Goal: Task Accomplishment & Management: Use online tool/utility

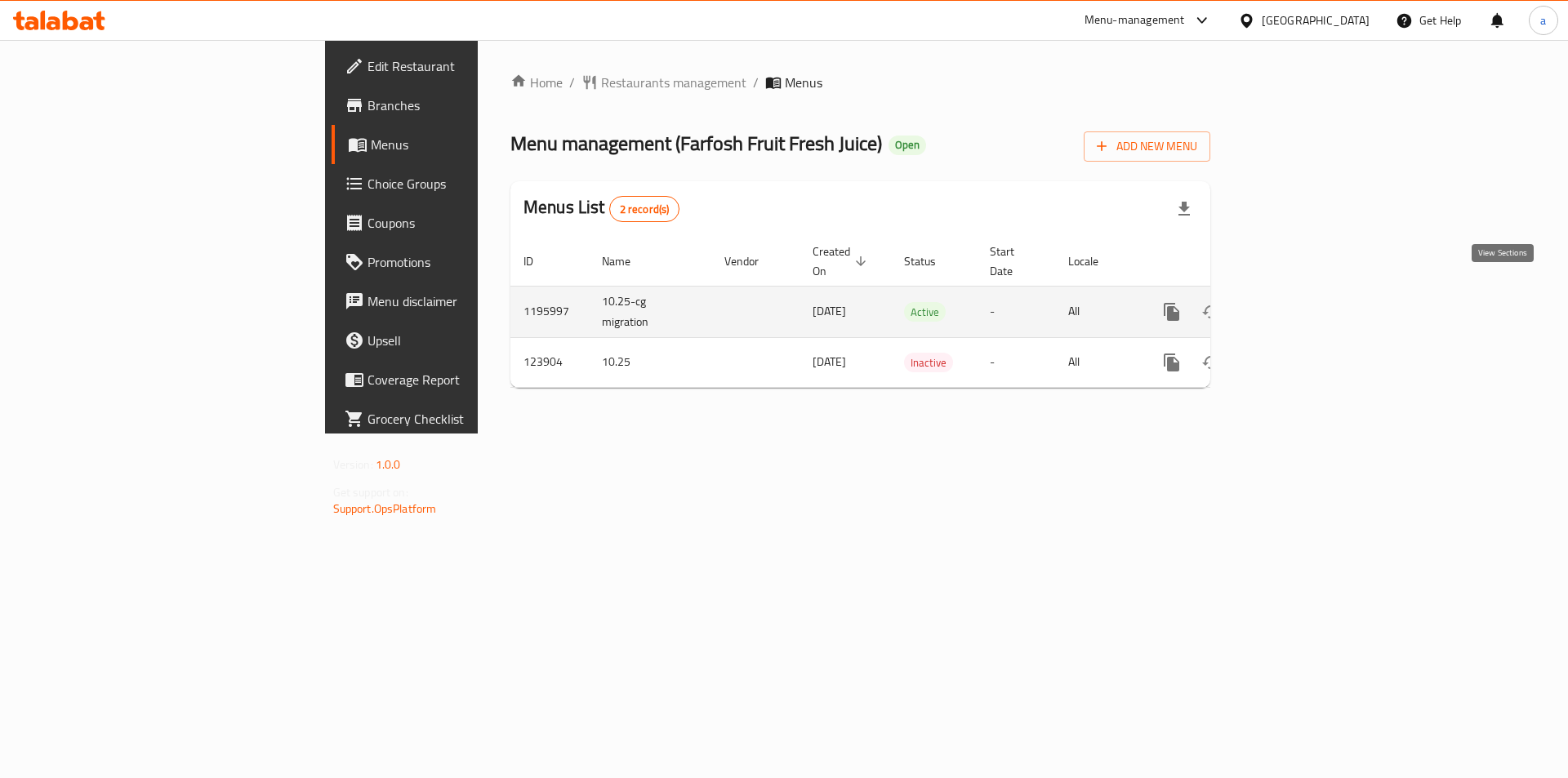
click at [1299, 302] on icon "enhanced table" at bounding box center [1289, 312] width 20 height 20
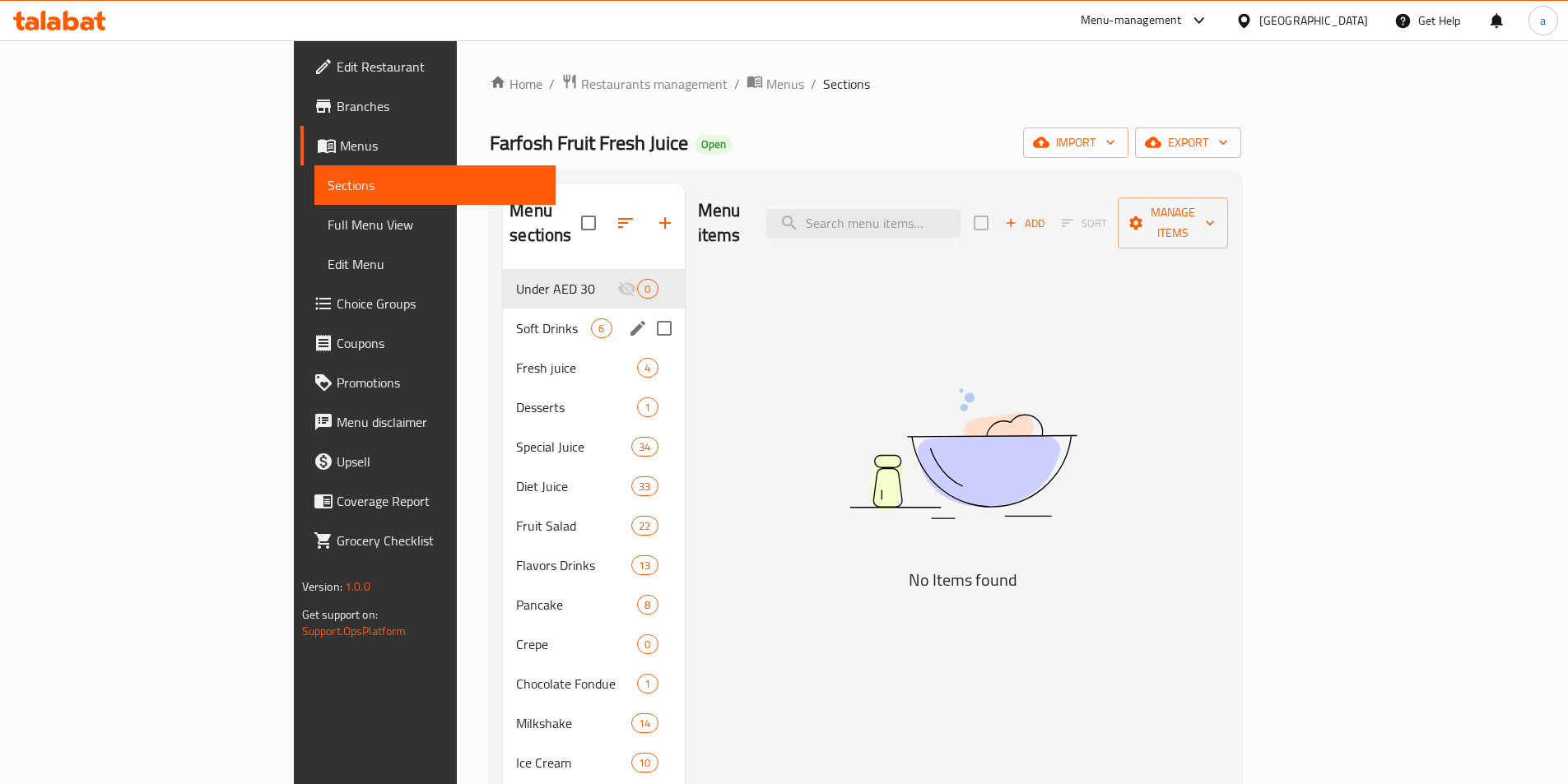
click at [503, 315] on div "Soft Drinks 6" at bounding box center [593, 328] width 181 height 40
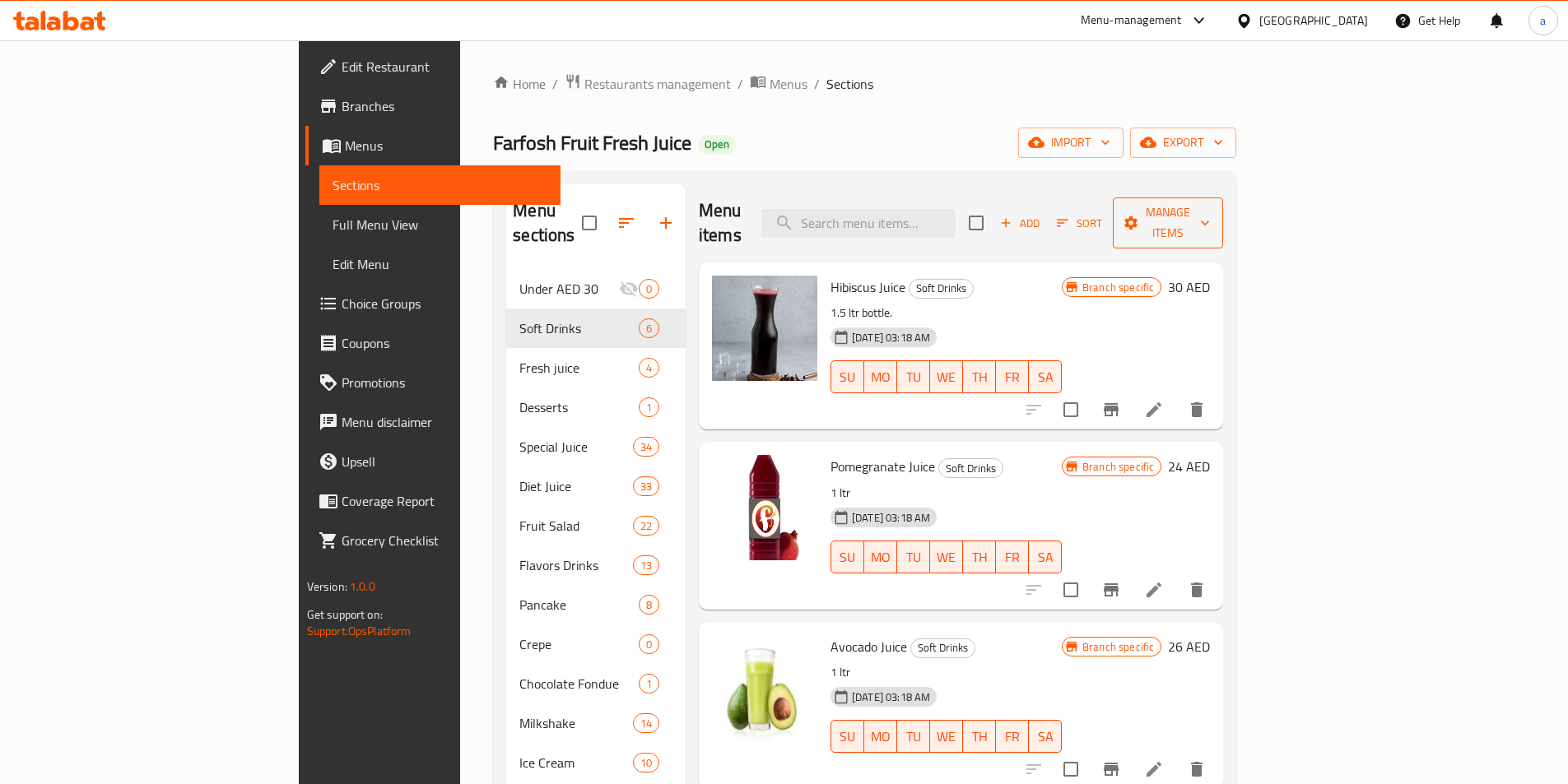
click at [1210, 202] on span "Manage items" at bounding box center [1168, 223] width 84 height 41
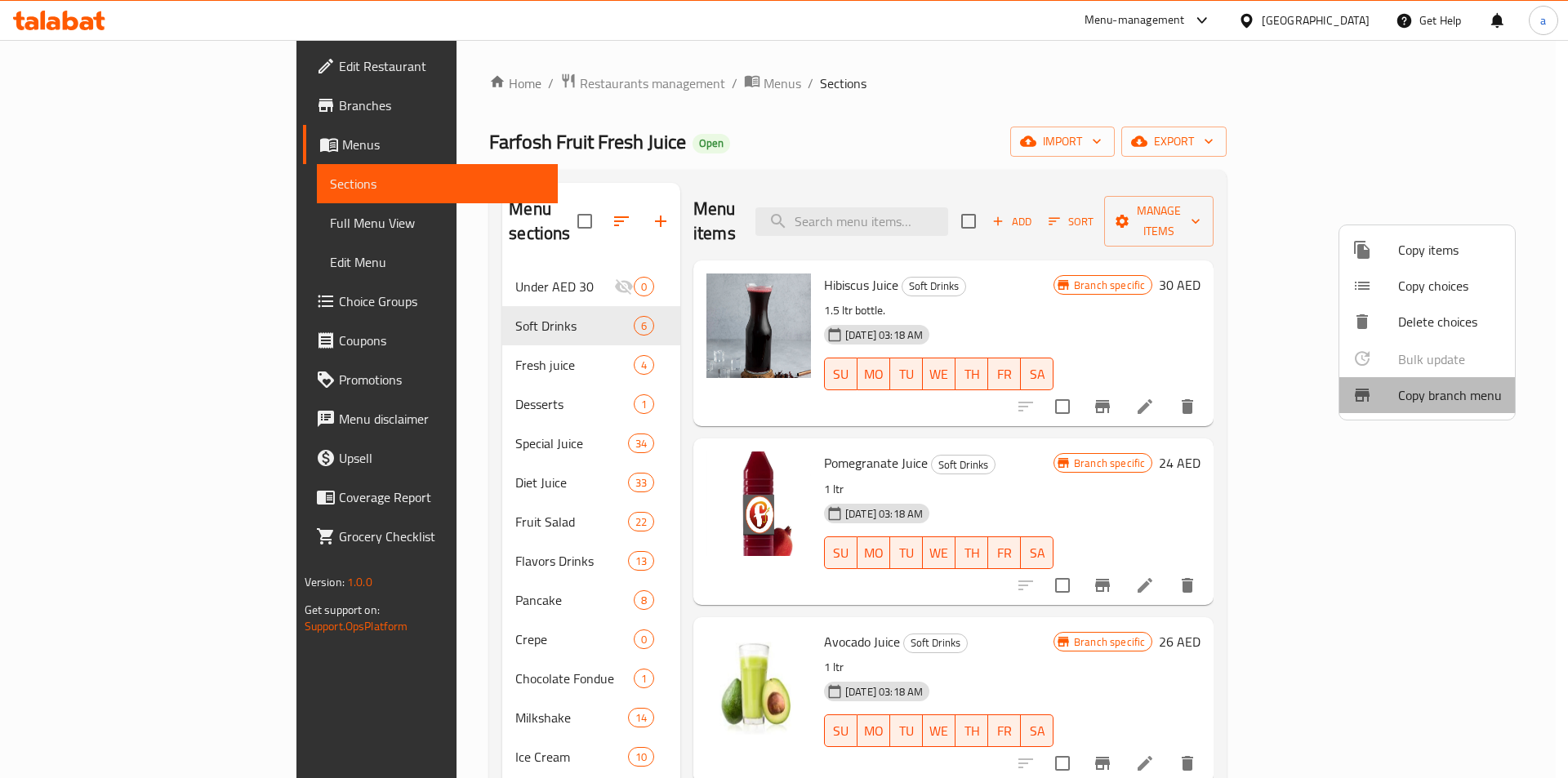
click at [1438, 412] on li "Copy branch menu" at bounding box center [1427, 396] width 175 height 36
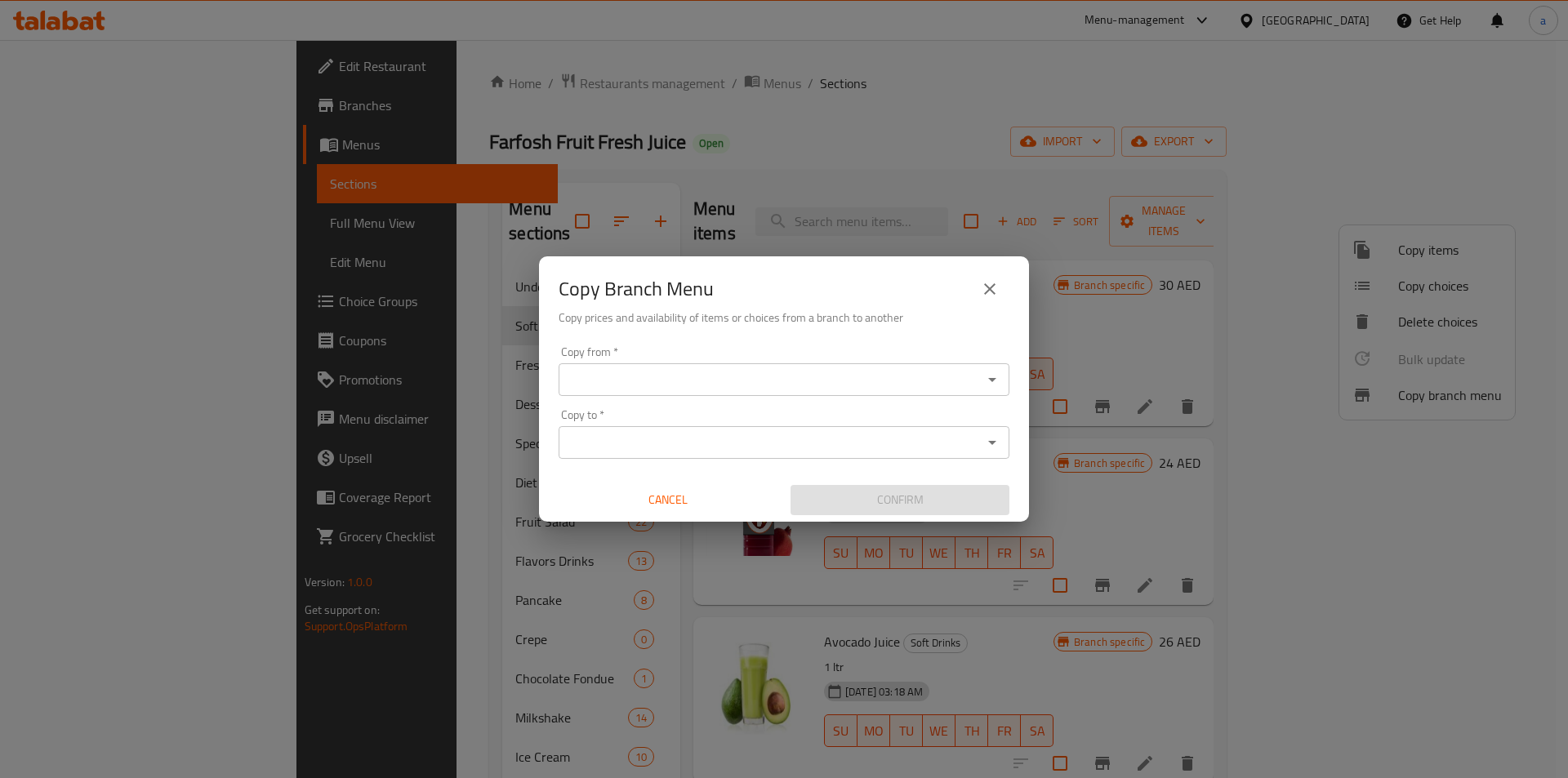
click at [809, 381] on input "Copy from   *" at bounding box center [770, 380] width 414 height 23
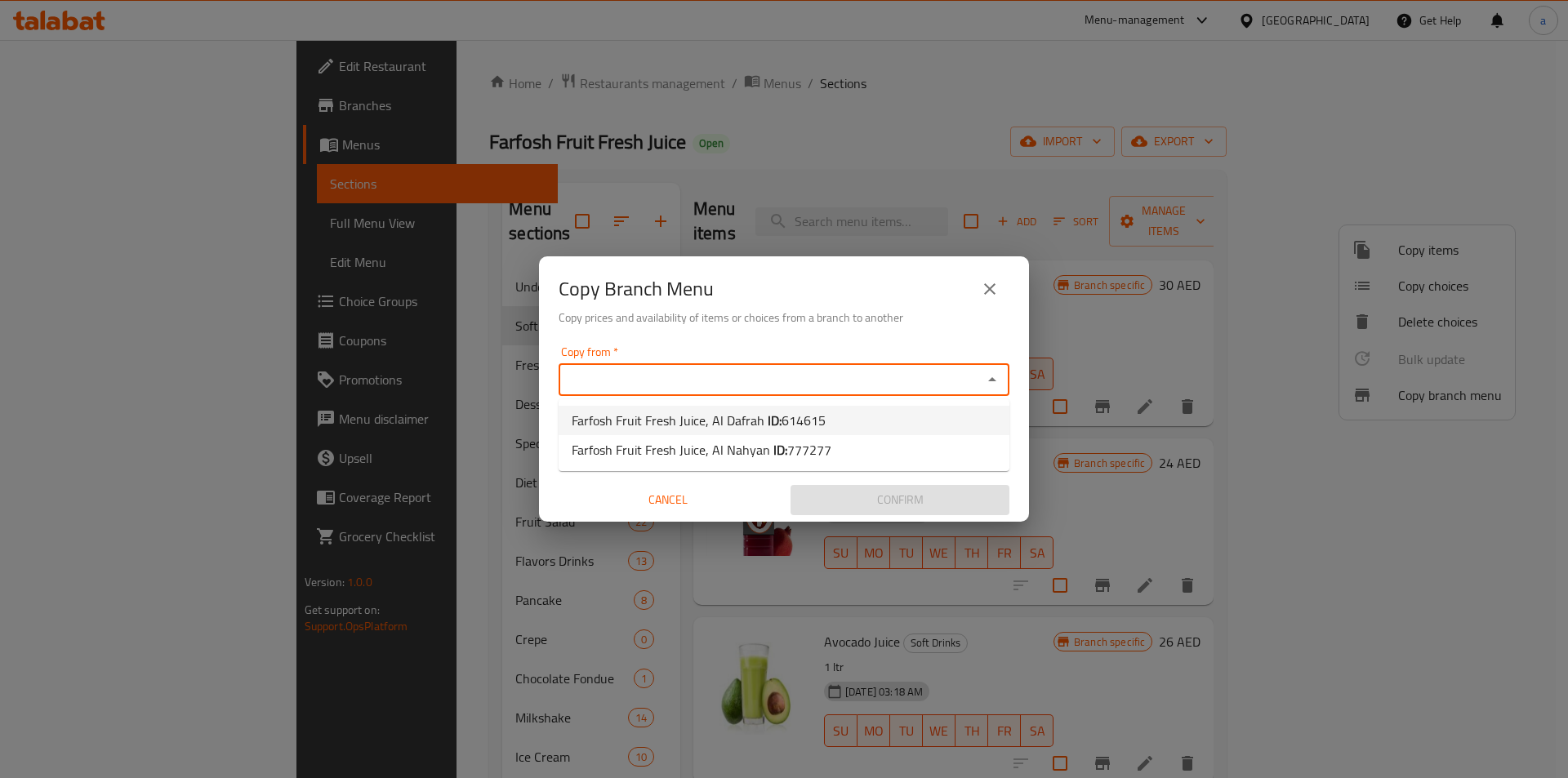
click at [787, 414] on span "614615" at bounding box center [804, 421] width 44 height 25
type input "Farfosh Fruit Fresh Juice, Al Dafrah"
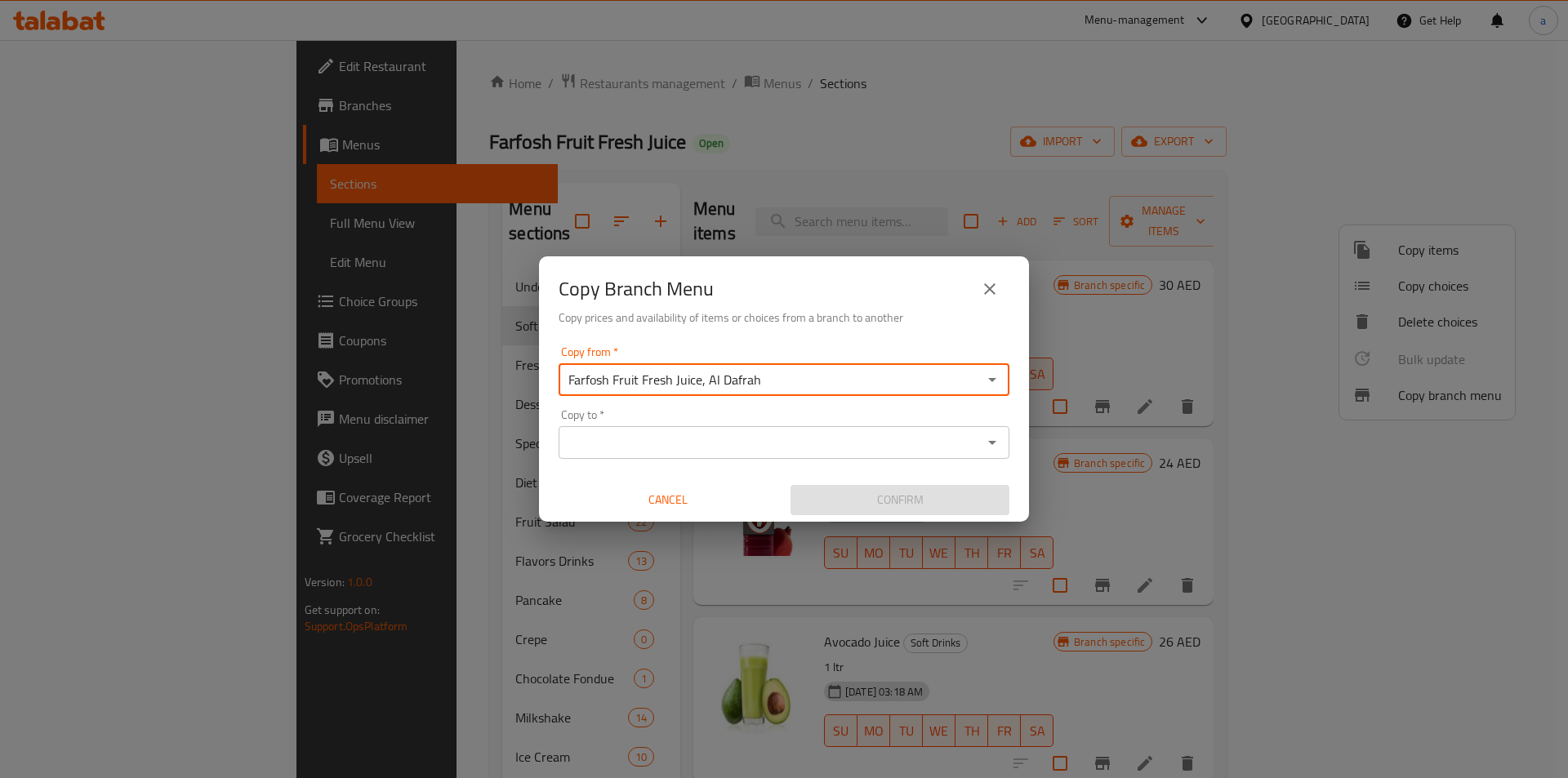
click at [784, 437] on input "Copy to   *" at bounding box center [770, 442] width 414 height 23
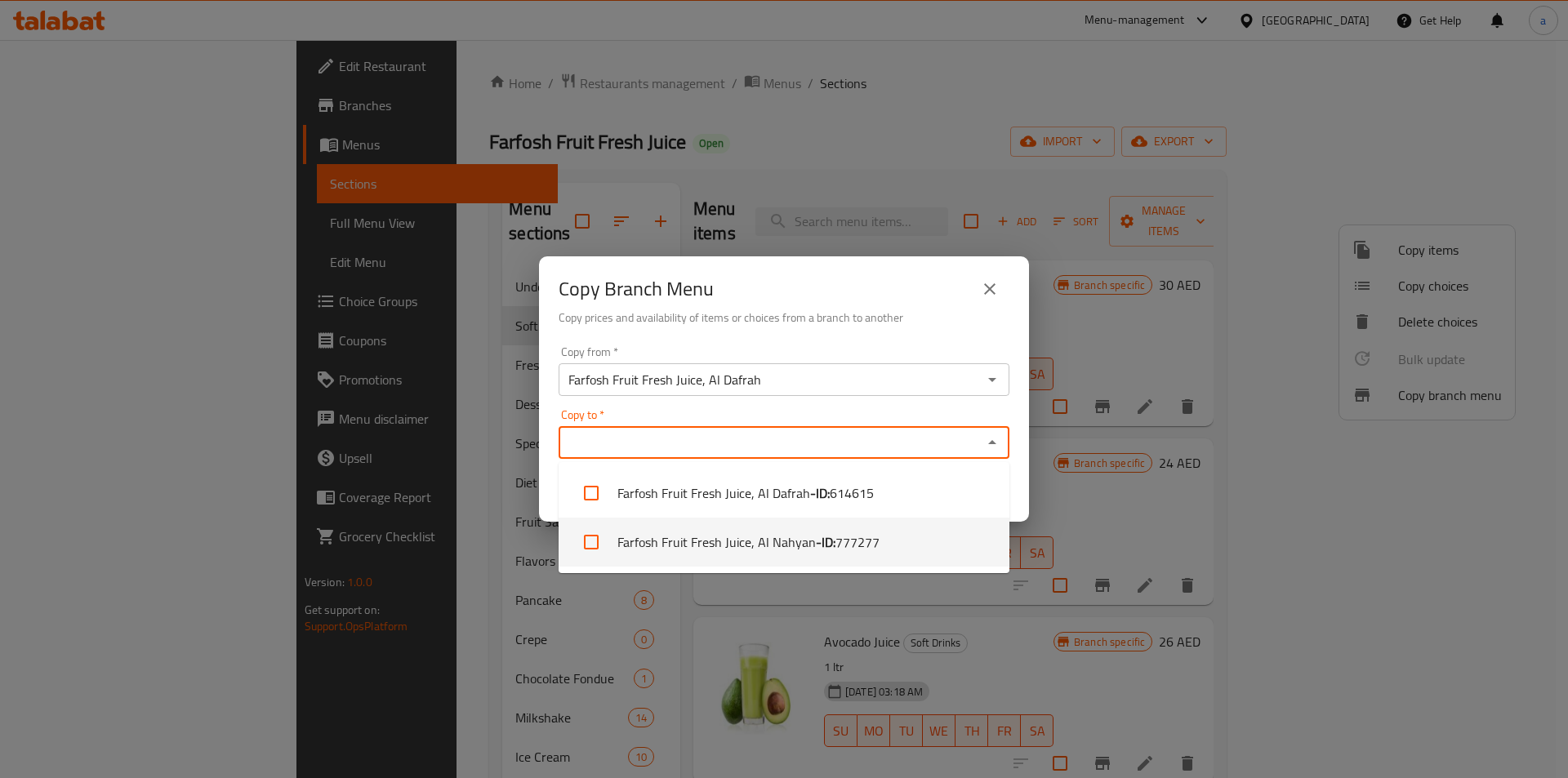
click at [792, 529] on li "Farfosh Fruit Fresh Juice, Al Nahyan - ID: 777277" at bounding box center [784, 542] width 451 height 49
checkbox input "true"
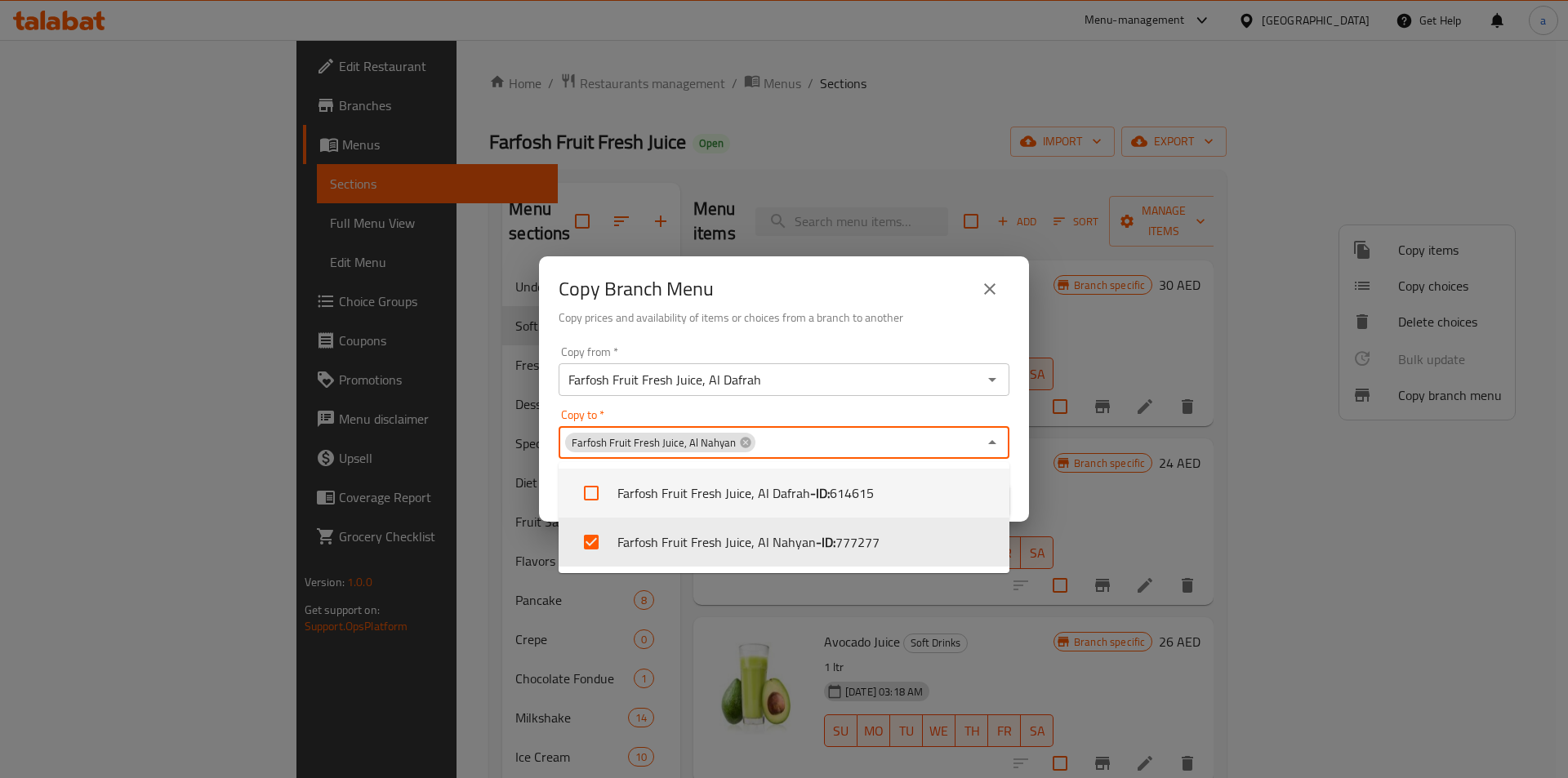
click at [911, 333] on div "Copy Branch Menu Copy prices and availability of items or choices from a branch…" at bounding box center [784, 298] width 490 height 84
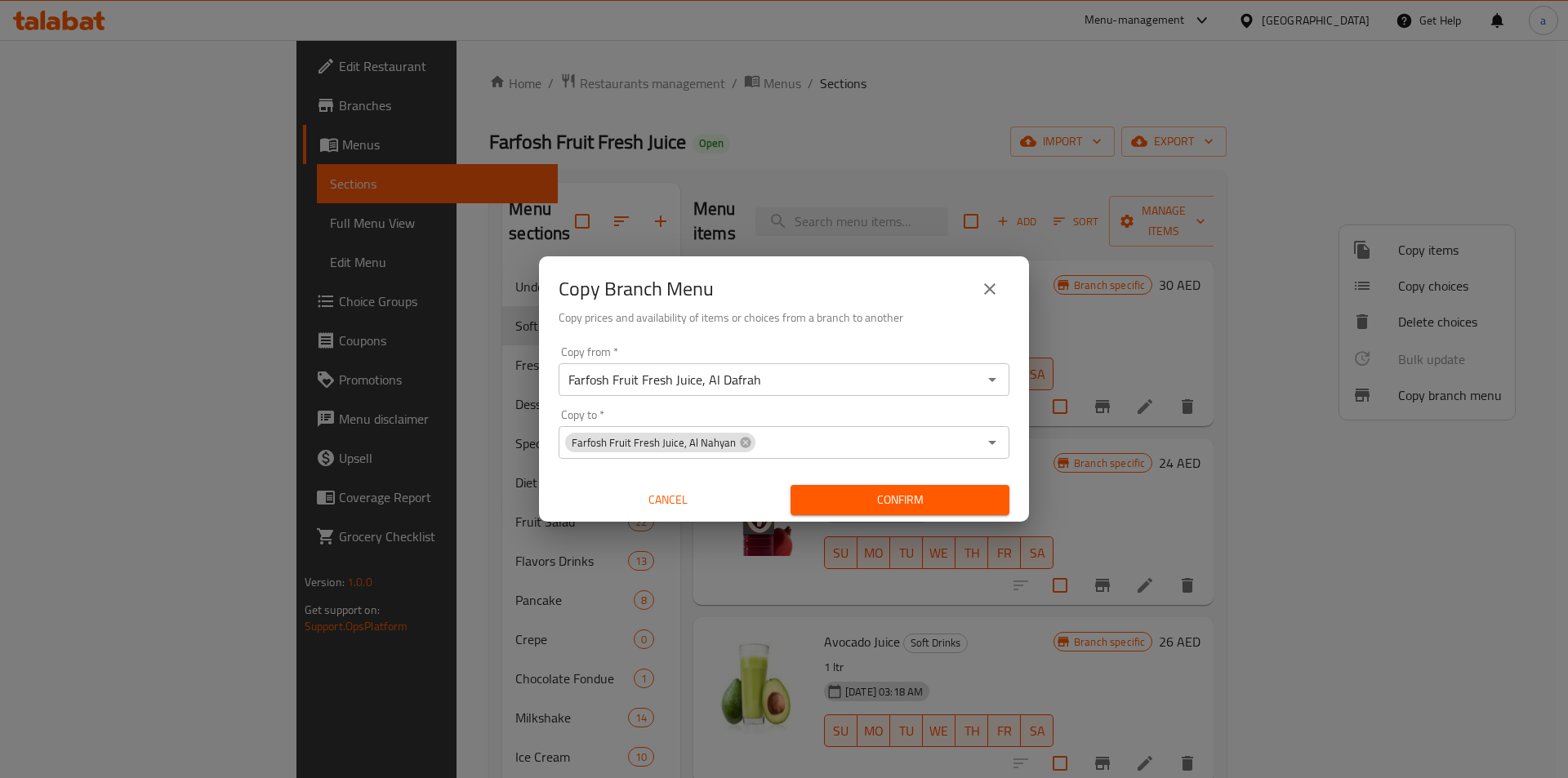
click at [913, 505] on span "Confirm" at bounding box center [900, 500] width 193 height 20
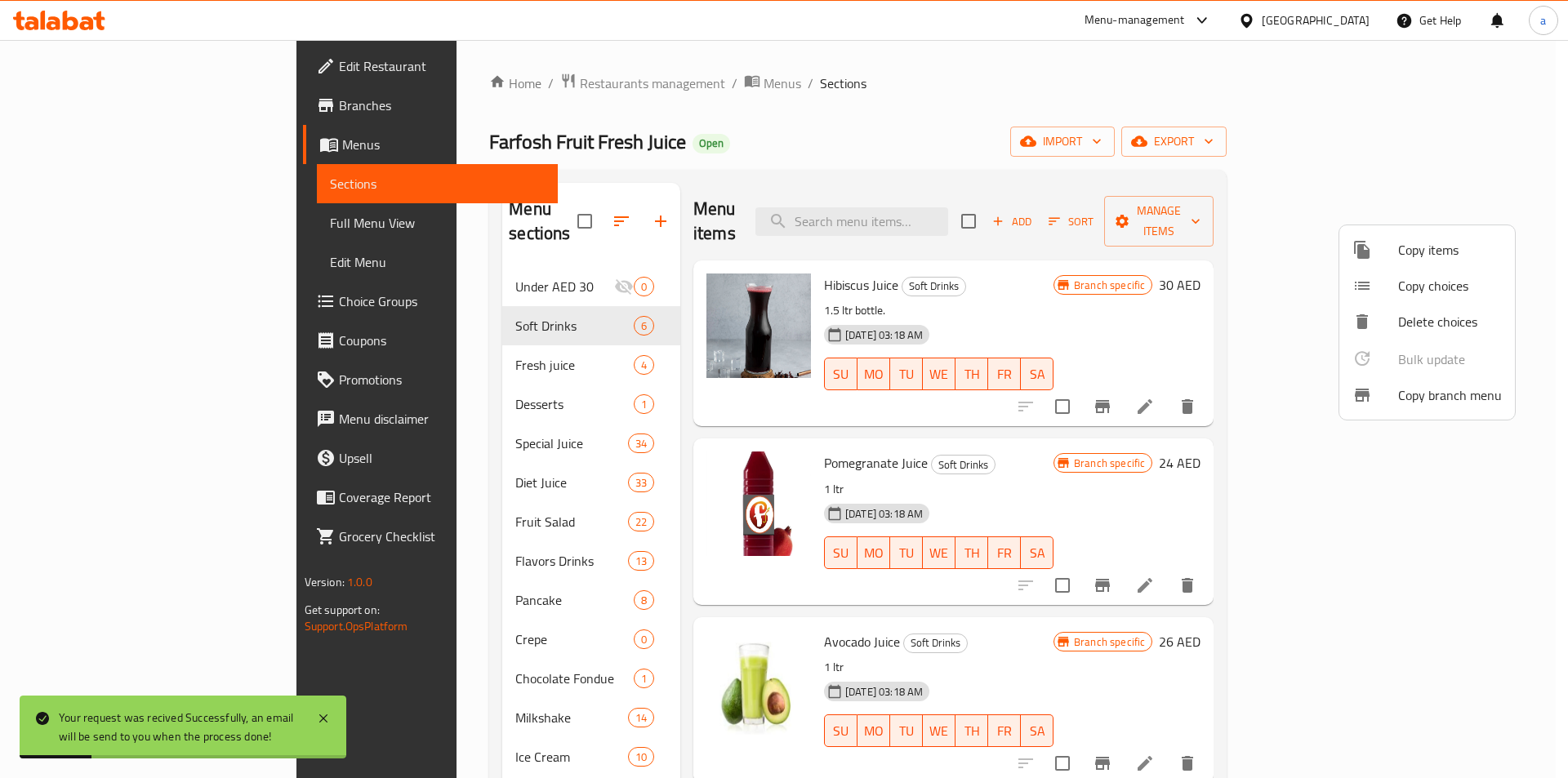
click at [183, 228] on div at bounding box center [784, 389] width 1568 height 778
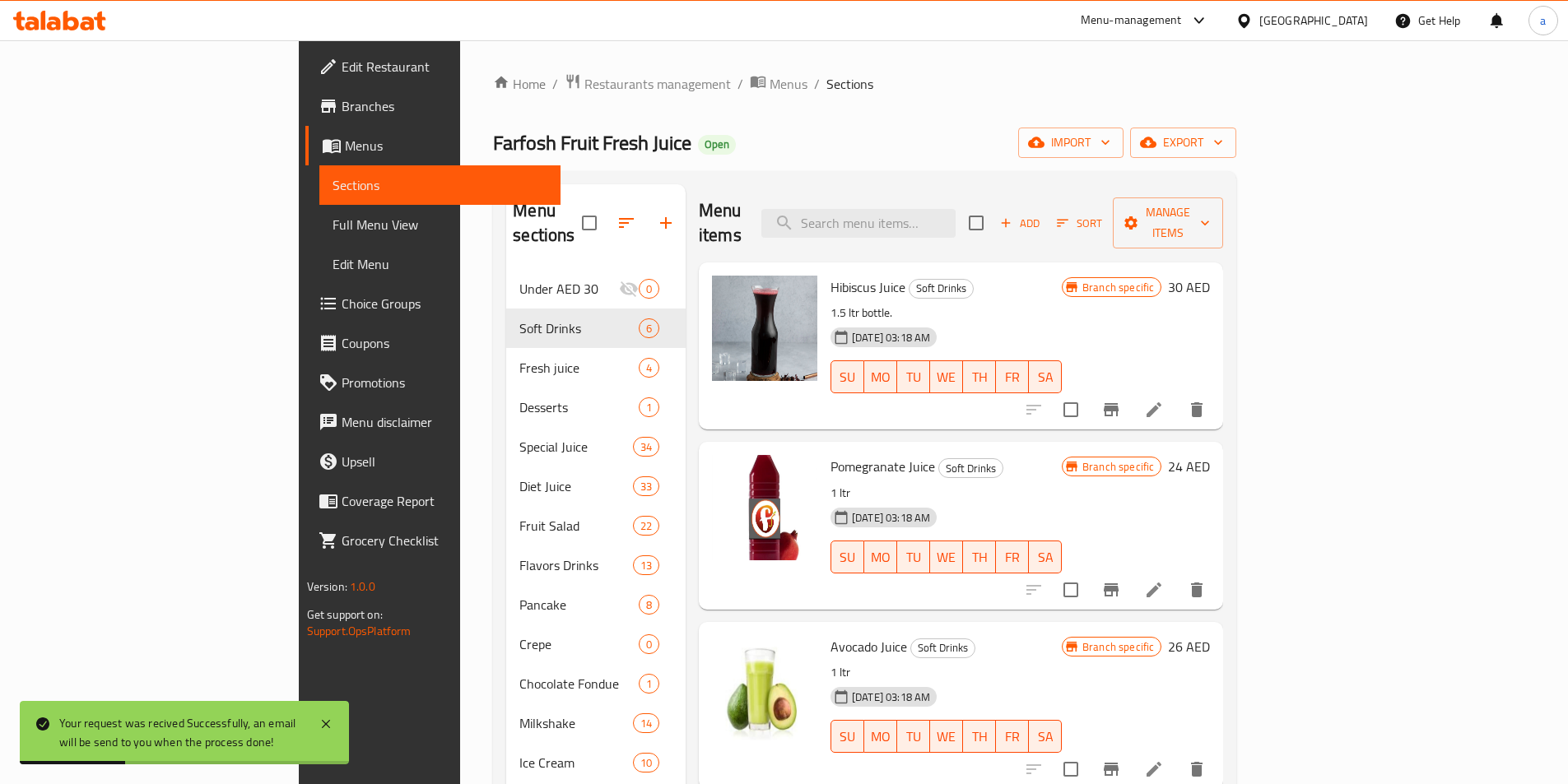
click at [333, 229] on span "Full Menu View" at bounding box center [440, 224] width 215 height 20
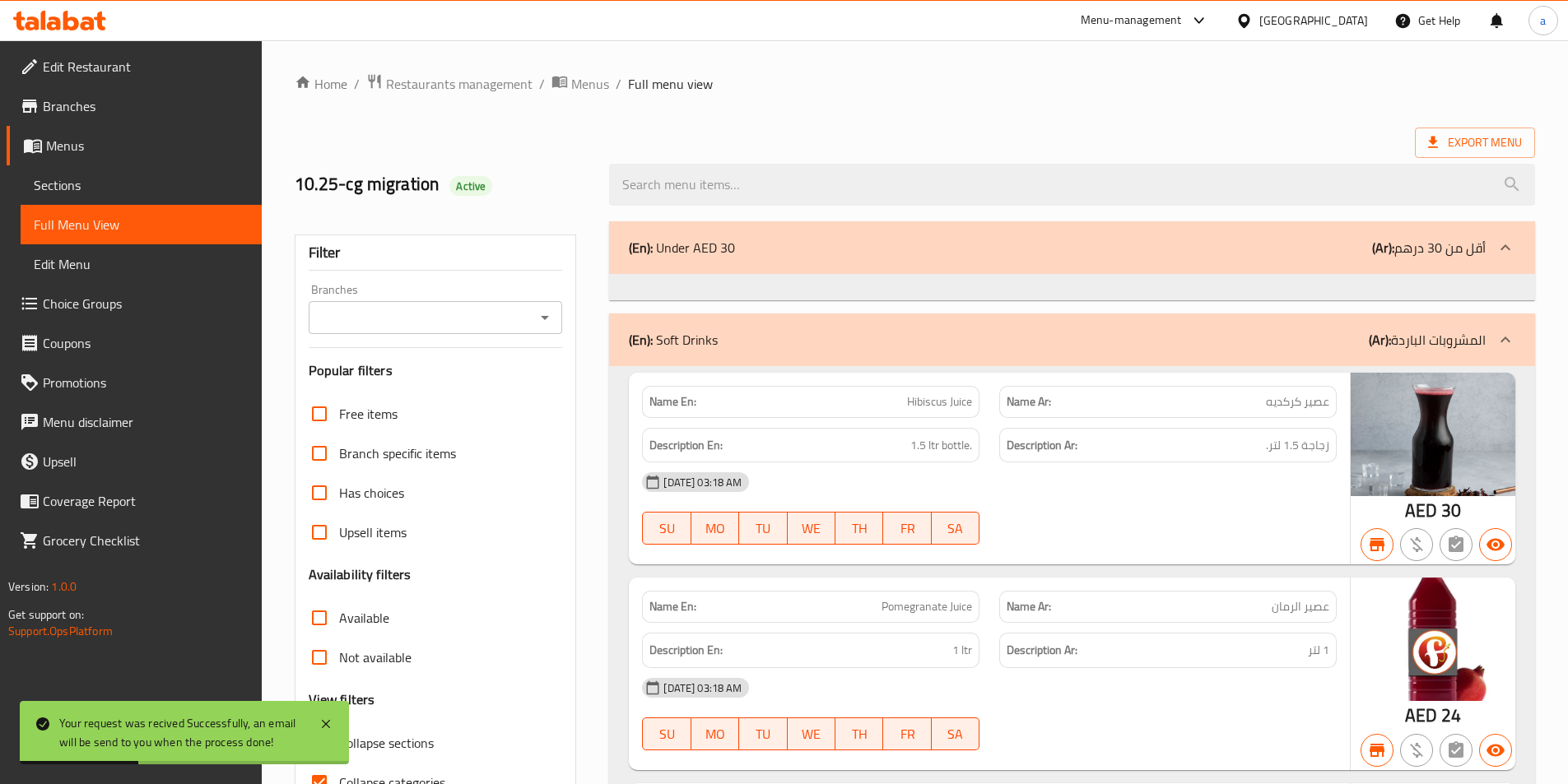
click at [402, 314] on input "Branches" at bounding box center [422, 318] width 217 height 23
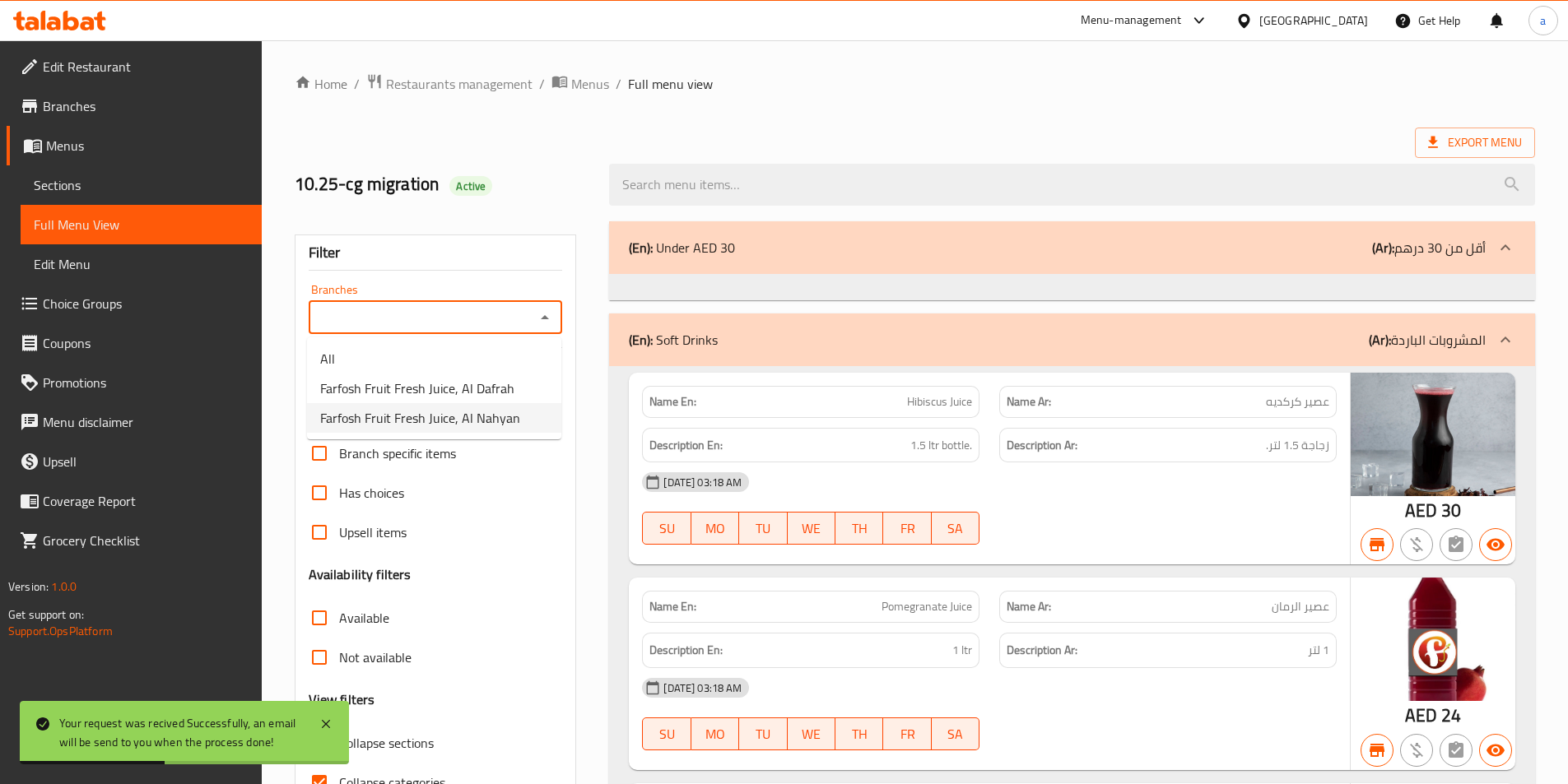
click at [389, 419] on span "Farfosh Fruit Fresh Juice, Al Nahyan" at bounding box center [420, 418] width 200 height 20
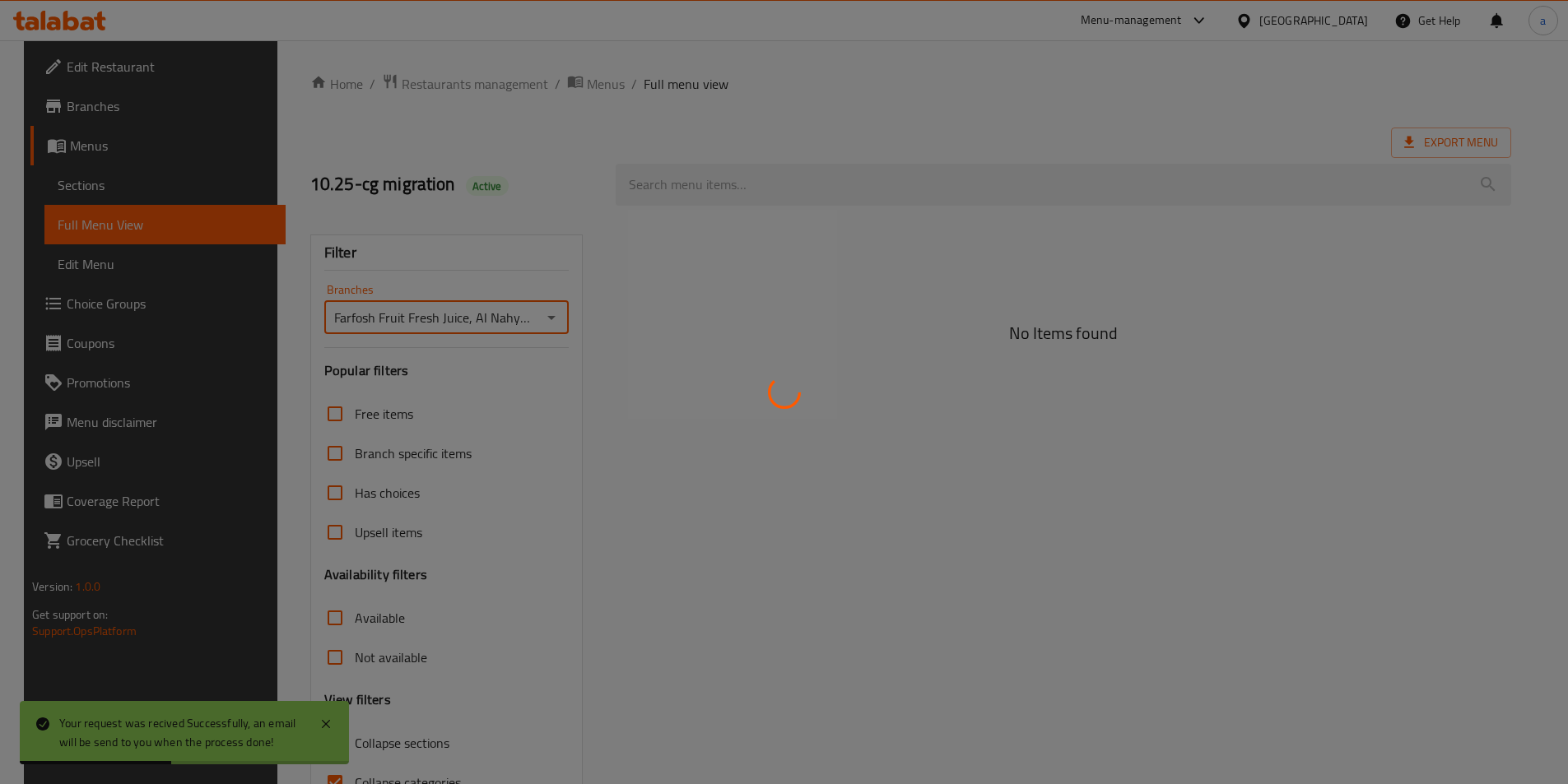
type input "Farfosh Fruit Fresh Juice, Al Nahyan"
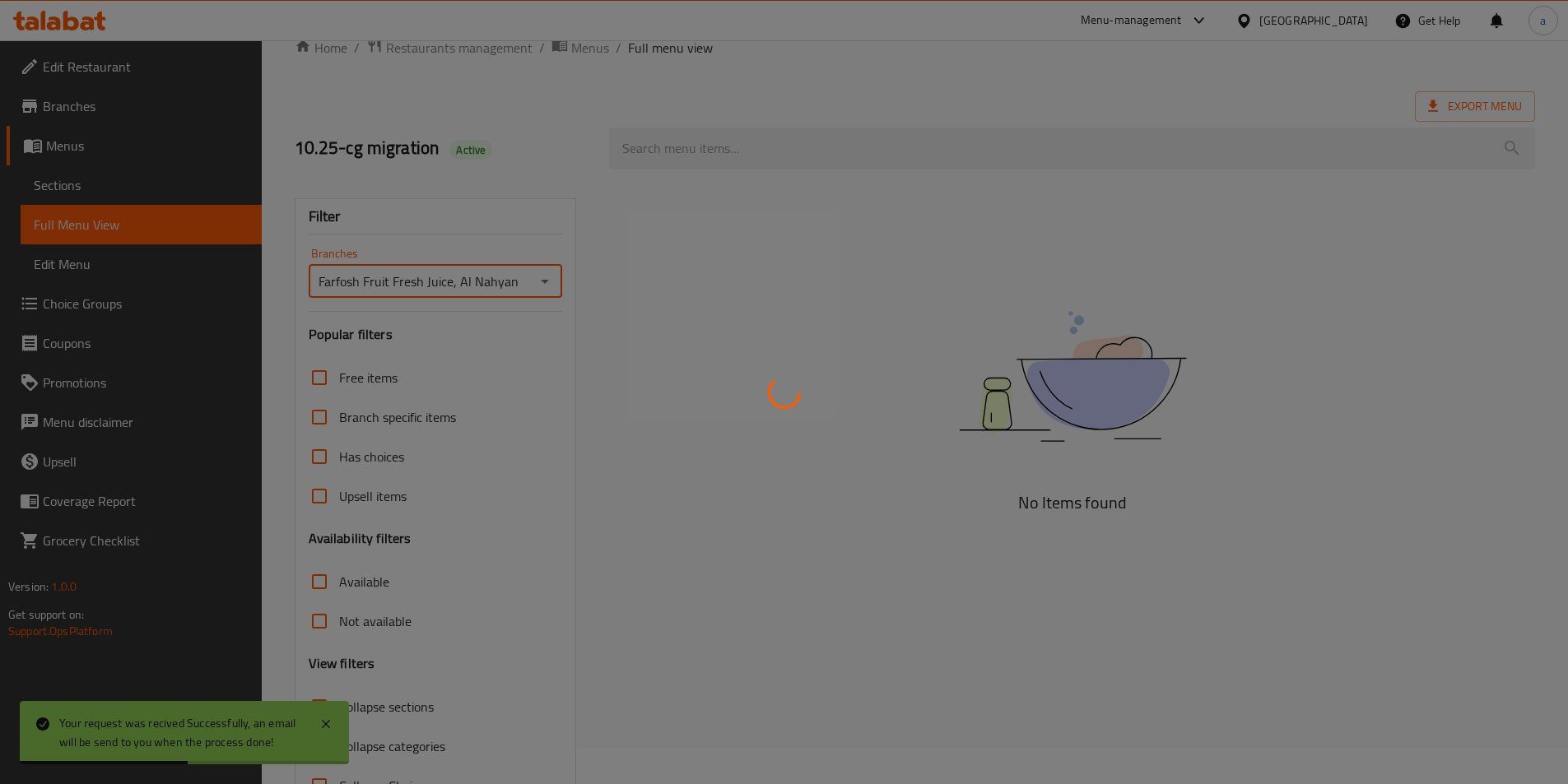
scroll to position [92, 0]
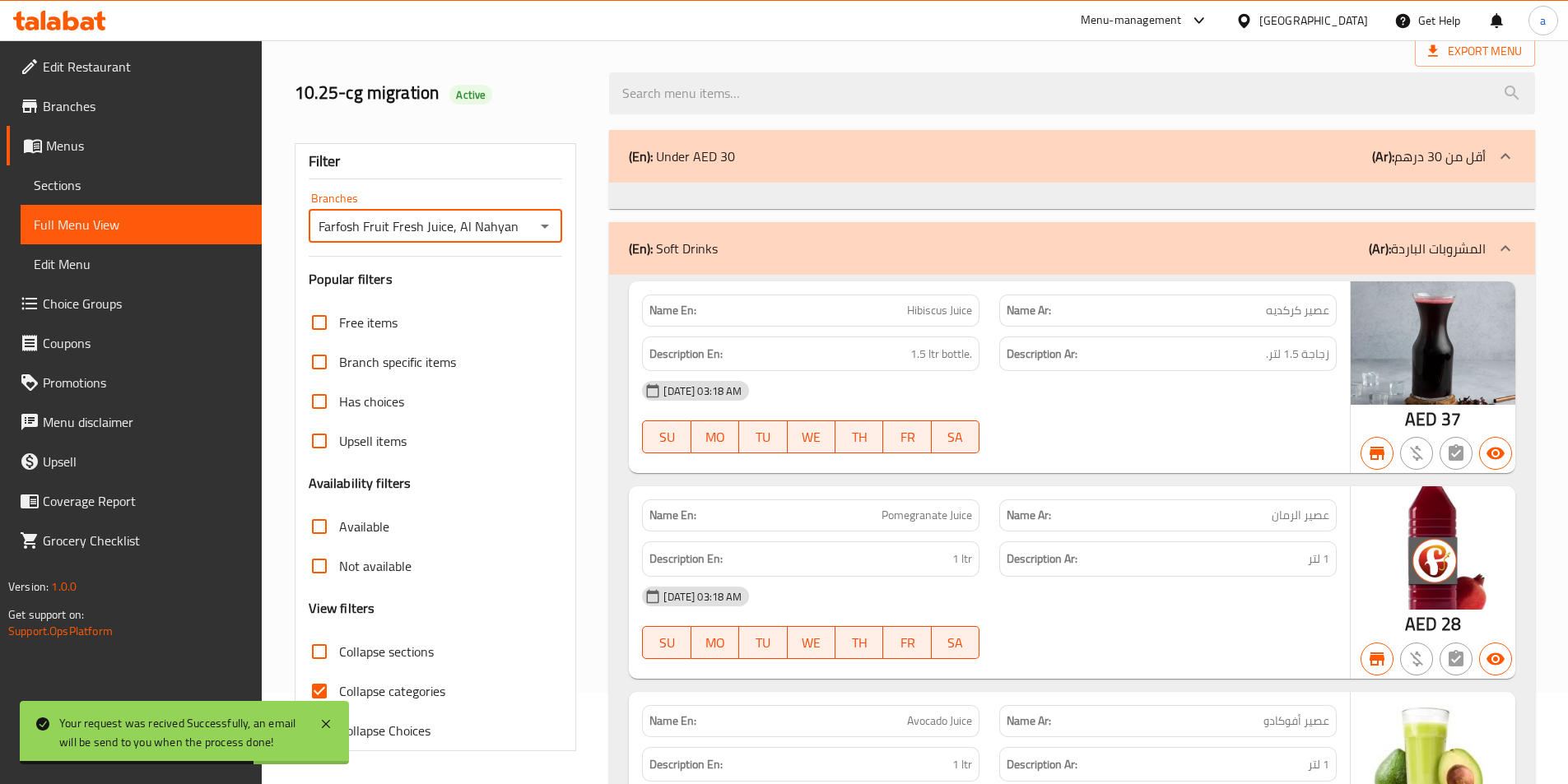
click at [321, 694] on input "Collapse categories" at bounding box center [320, 692] width 40 height 40
checkbox input "false"
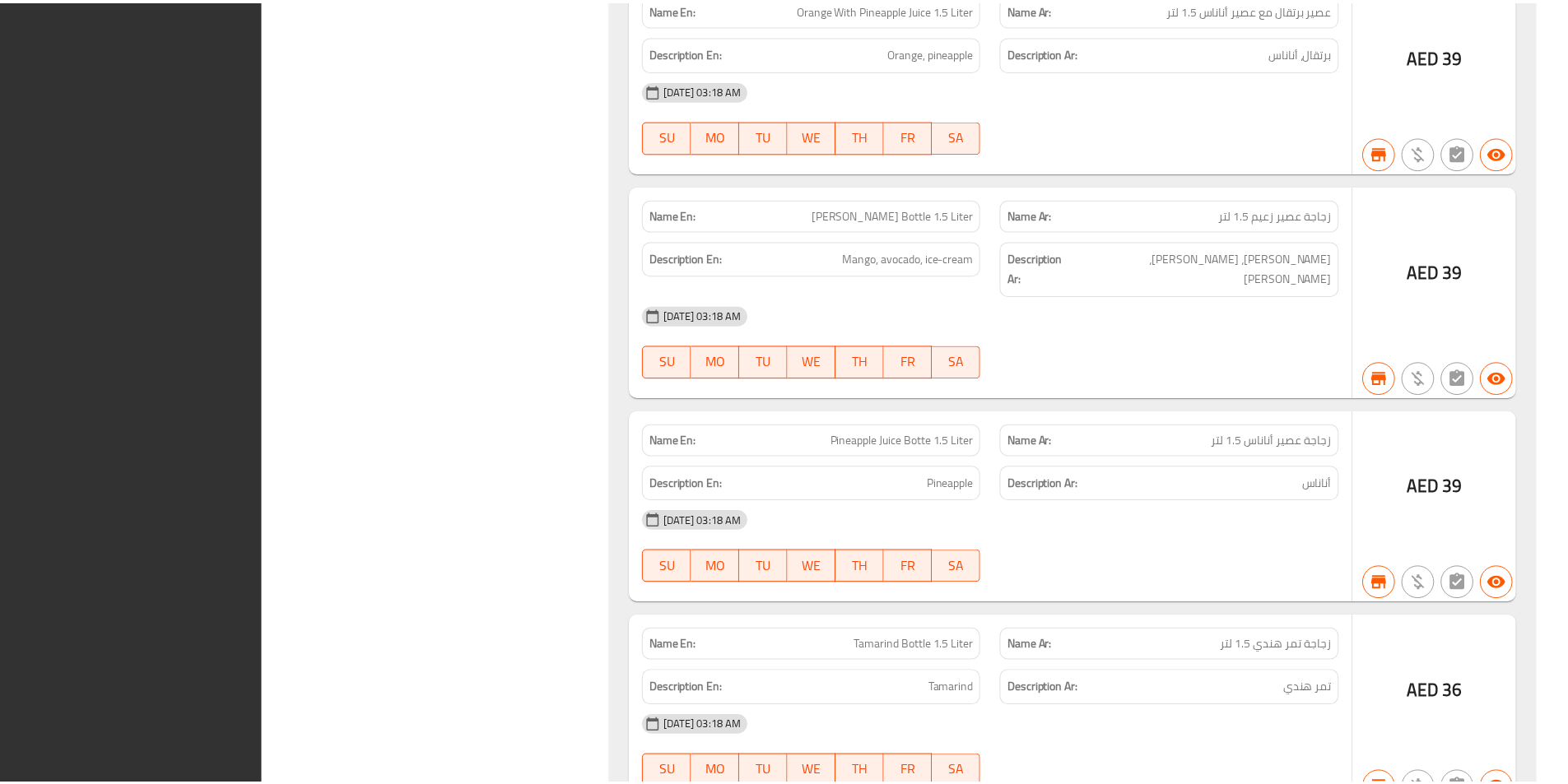
scroll to position [63123, 0]
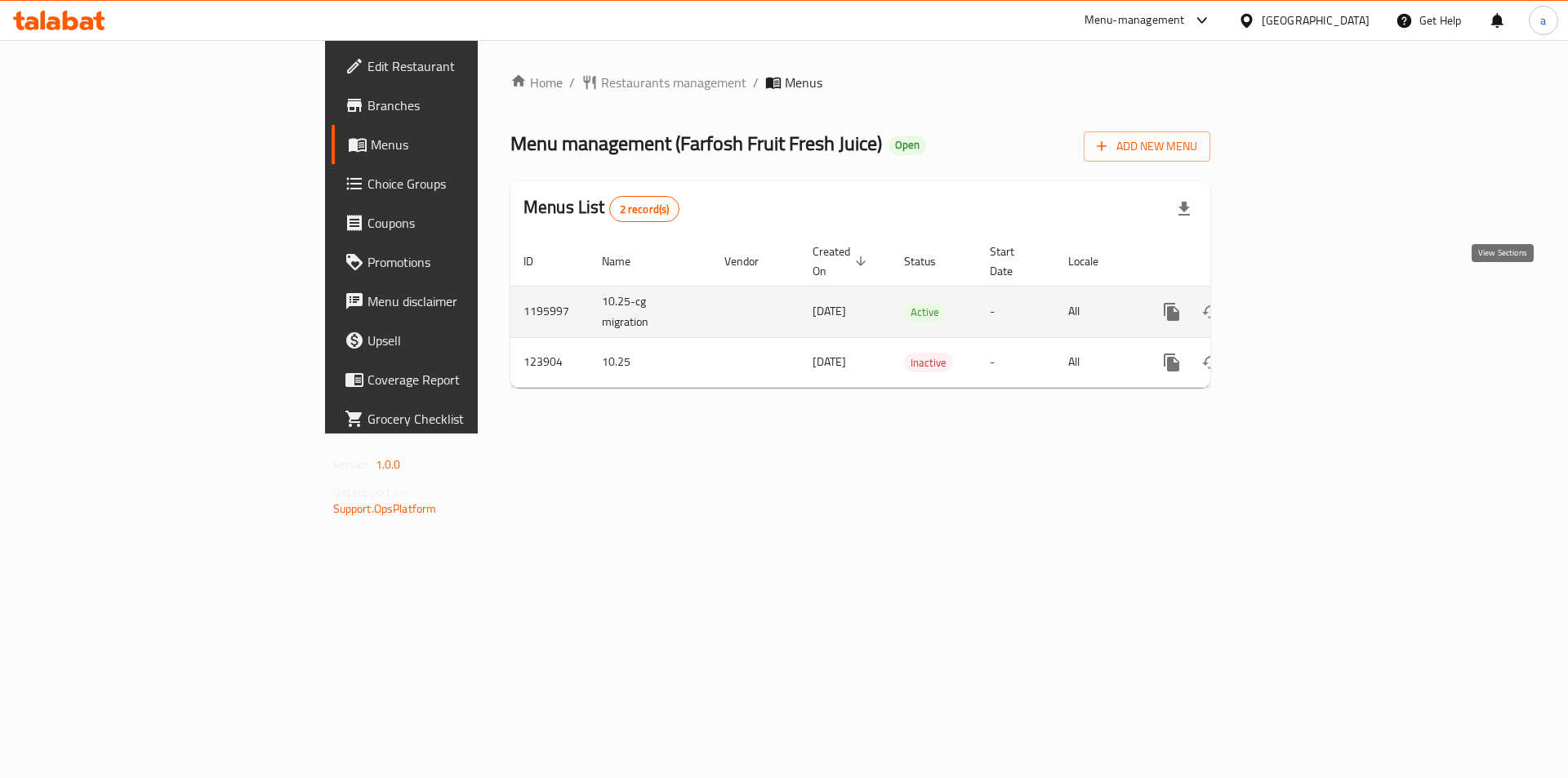
click at [1299, 302] on icon "enhanced table" at bounding box center [1289, 312] width 20 height 20
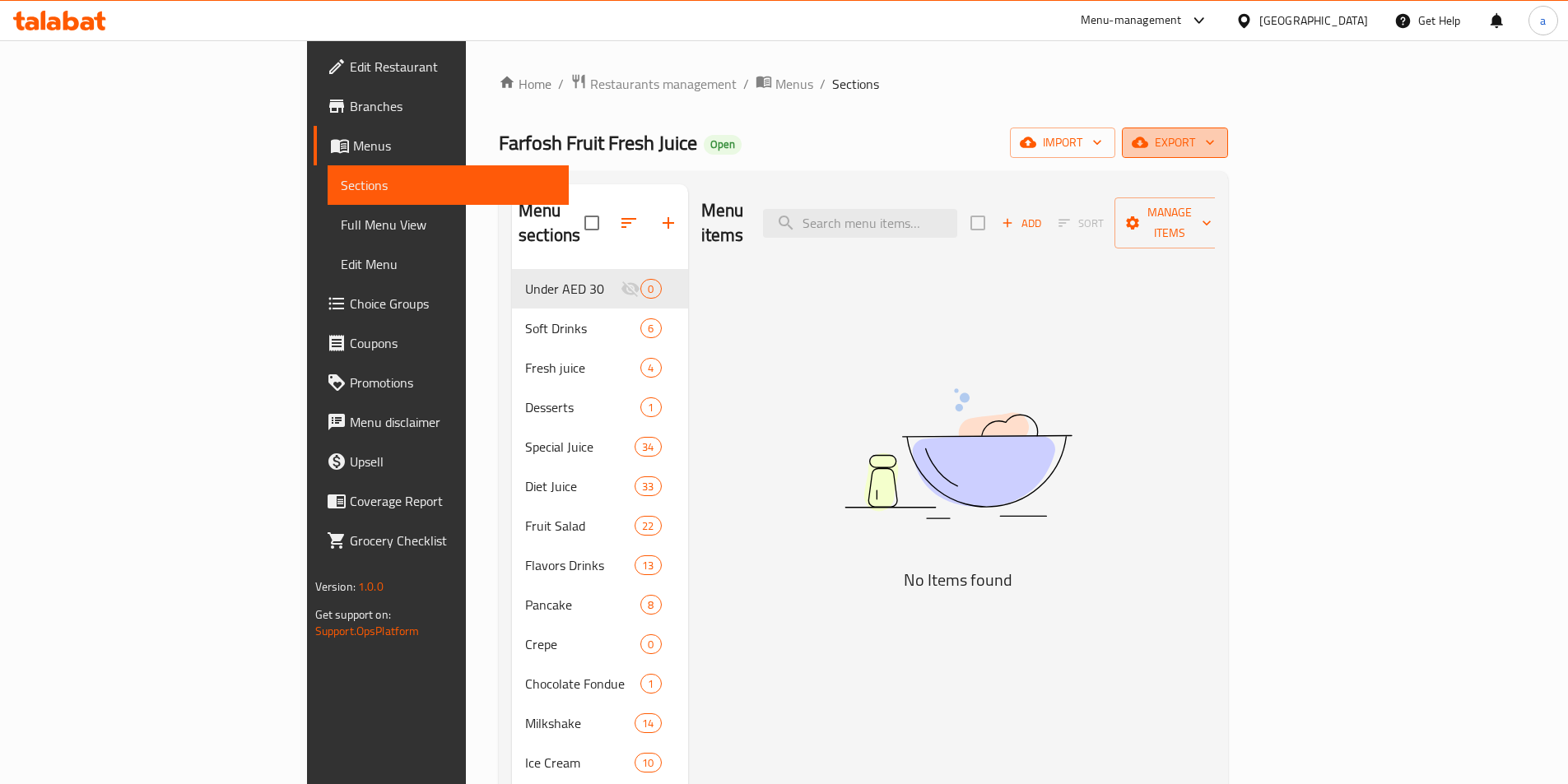
click at [1215, 142] on span "export" at bounding box center [1175, 143] width 80 height 21
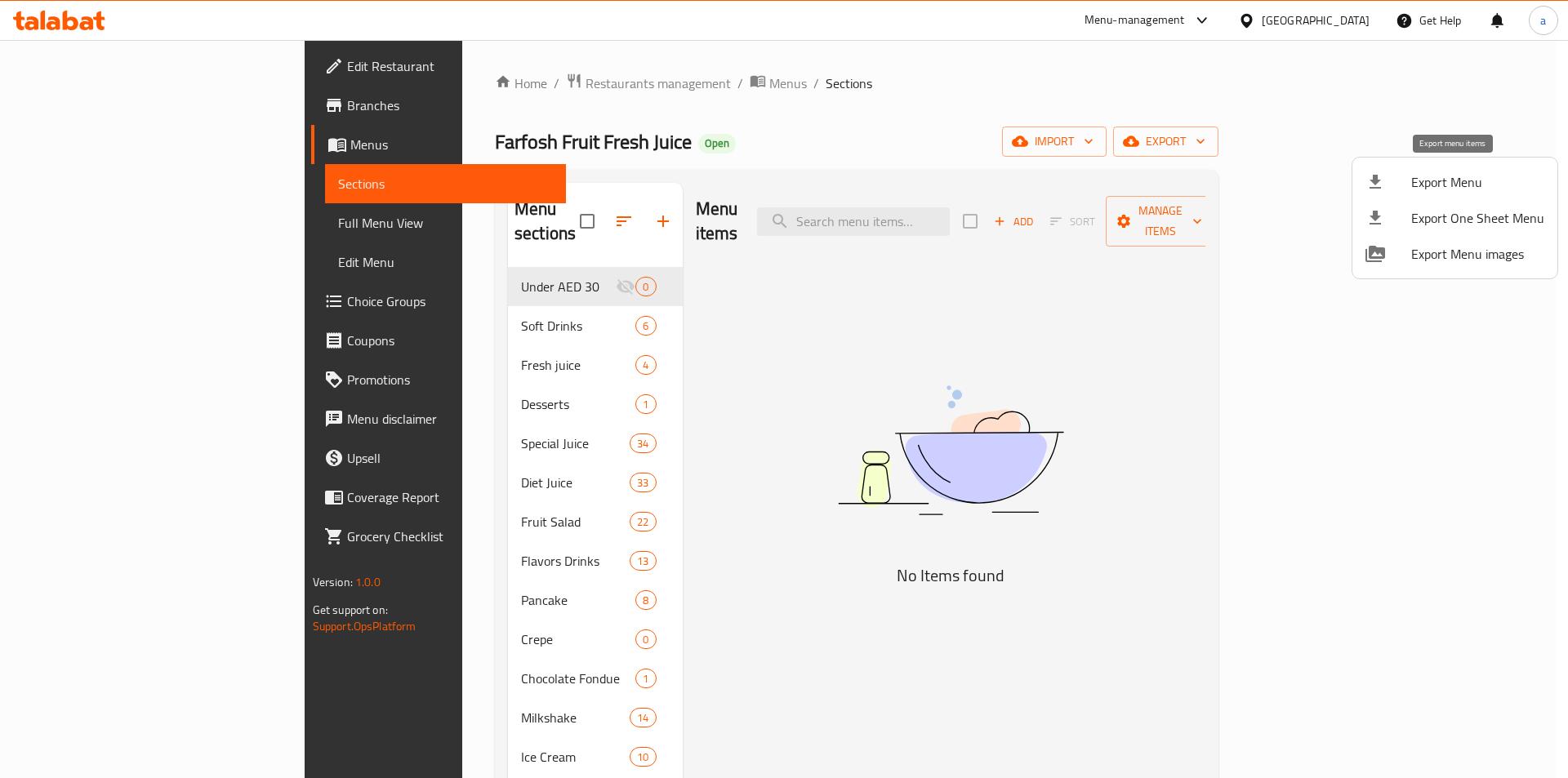
click at [1452, 177] on span "Export Menu" at bounding box center [1478, 182] width 134 height 20
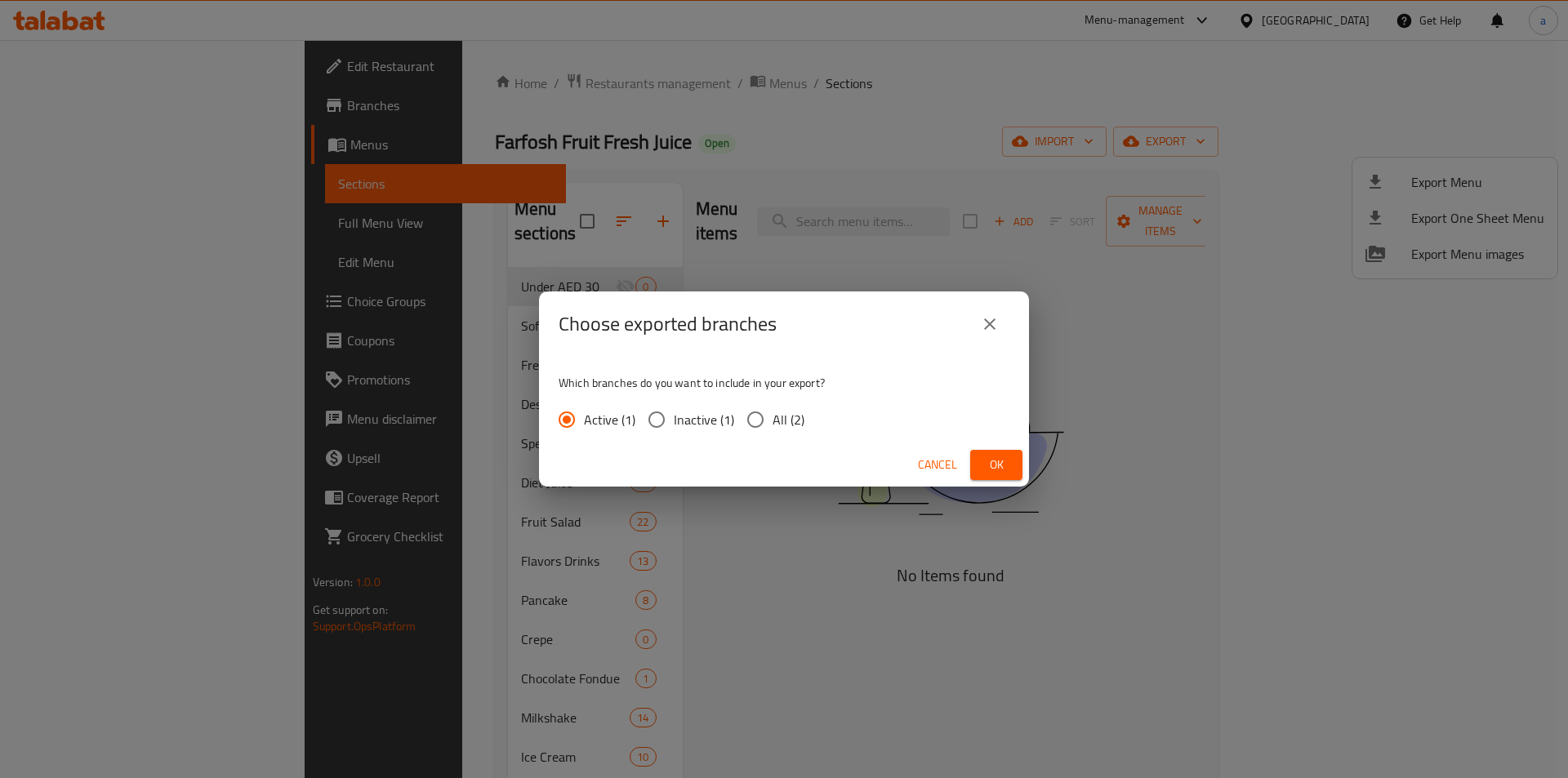
click at [798, 418] on span "All (2)" at bounding box center [788, 420] width 32 height 20
click at [773, 418] on input "All (2)" at bounding box center [755, 420] width 34 height 34
radio input "true"
click at [995, 458] on span "Ok" at bounding box center [996, 464] width 26 height 20
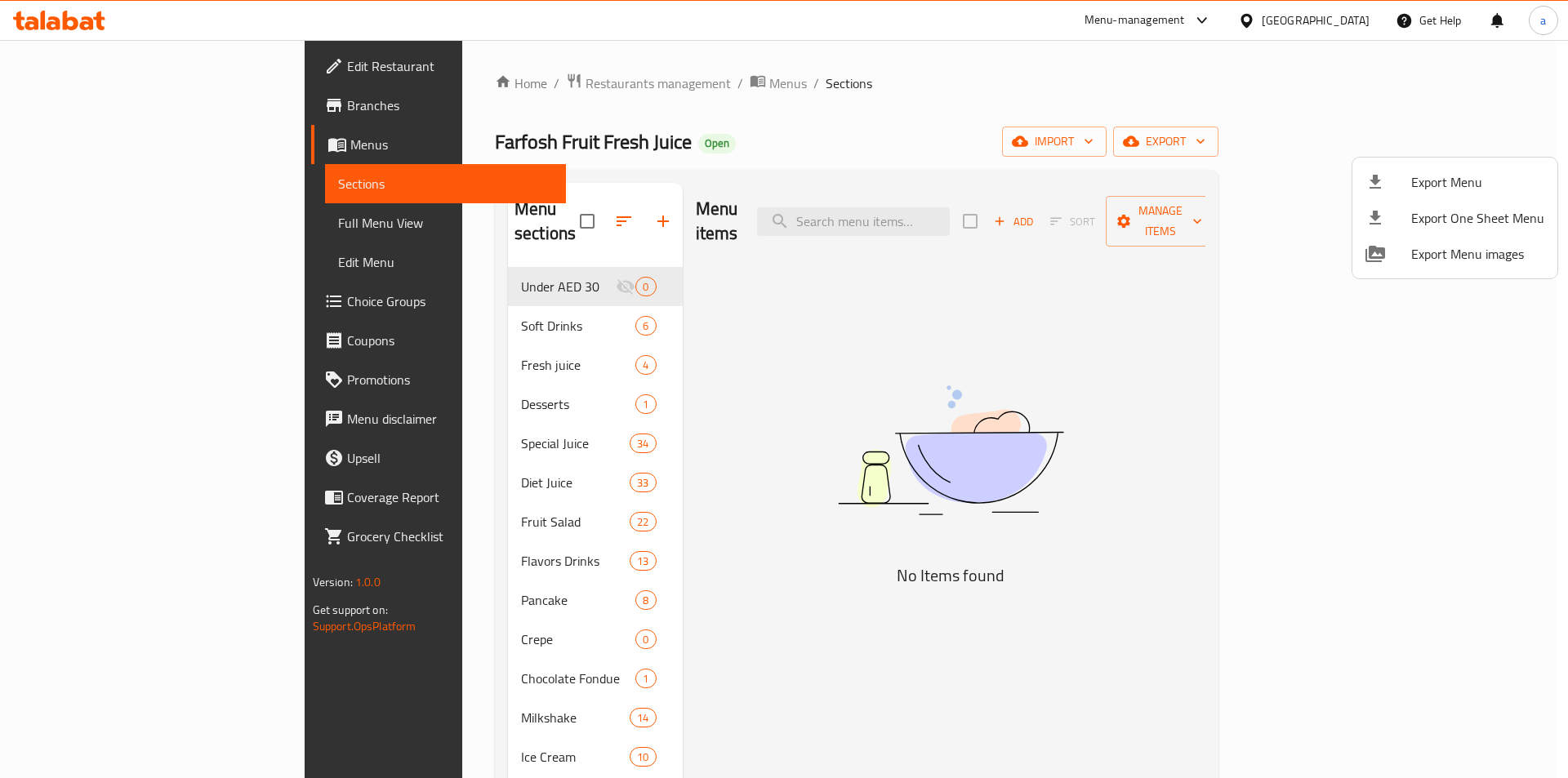
click at [164, 107] on div at bounding box center [784, 389] width 1568 height 778
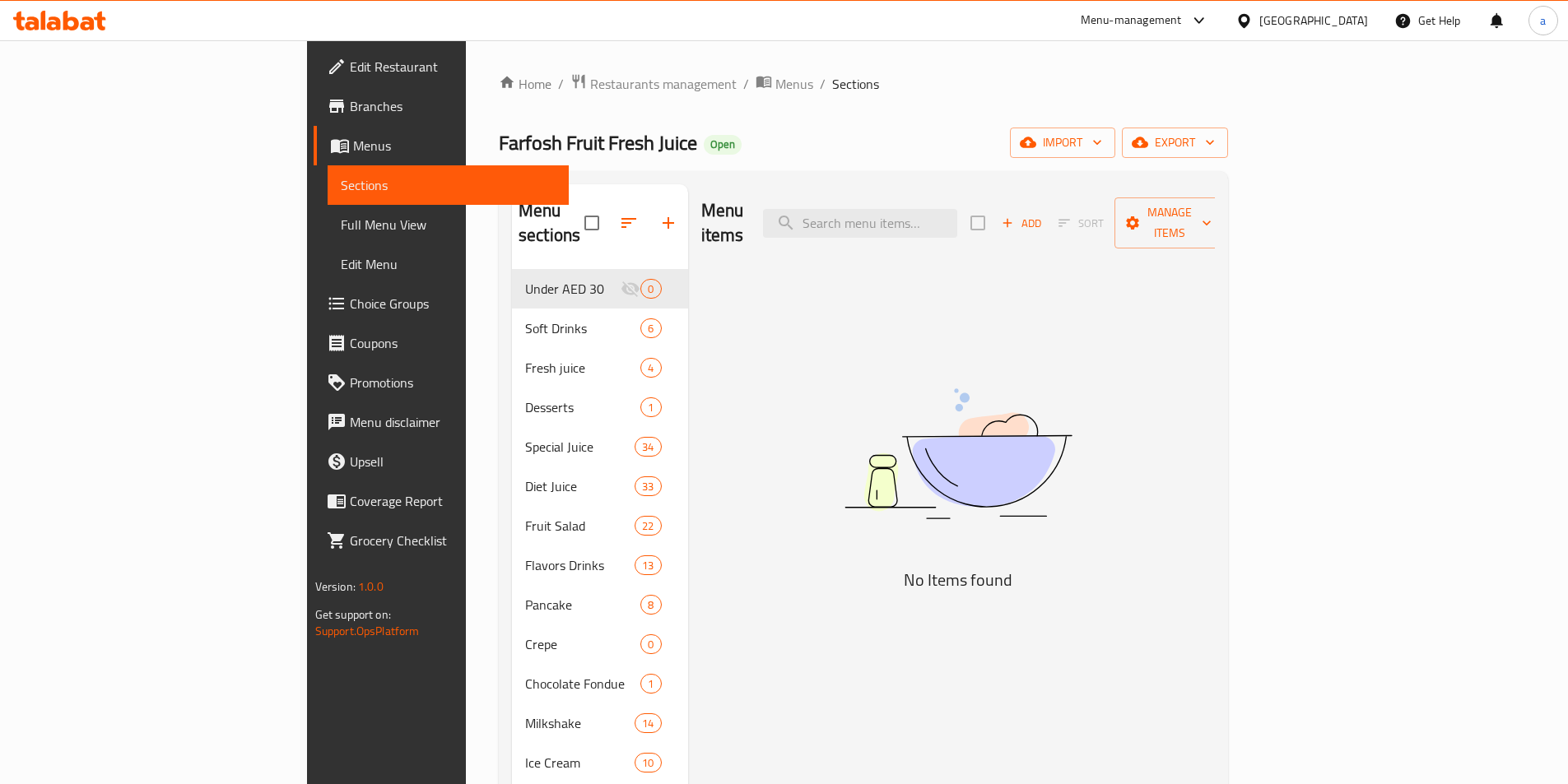
click at [350, 108] on span "Branches" at bounding box center [452, 106] width 206 height 20
